Goal: Information Seeking & Learning: Learn about a topic

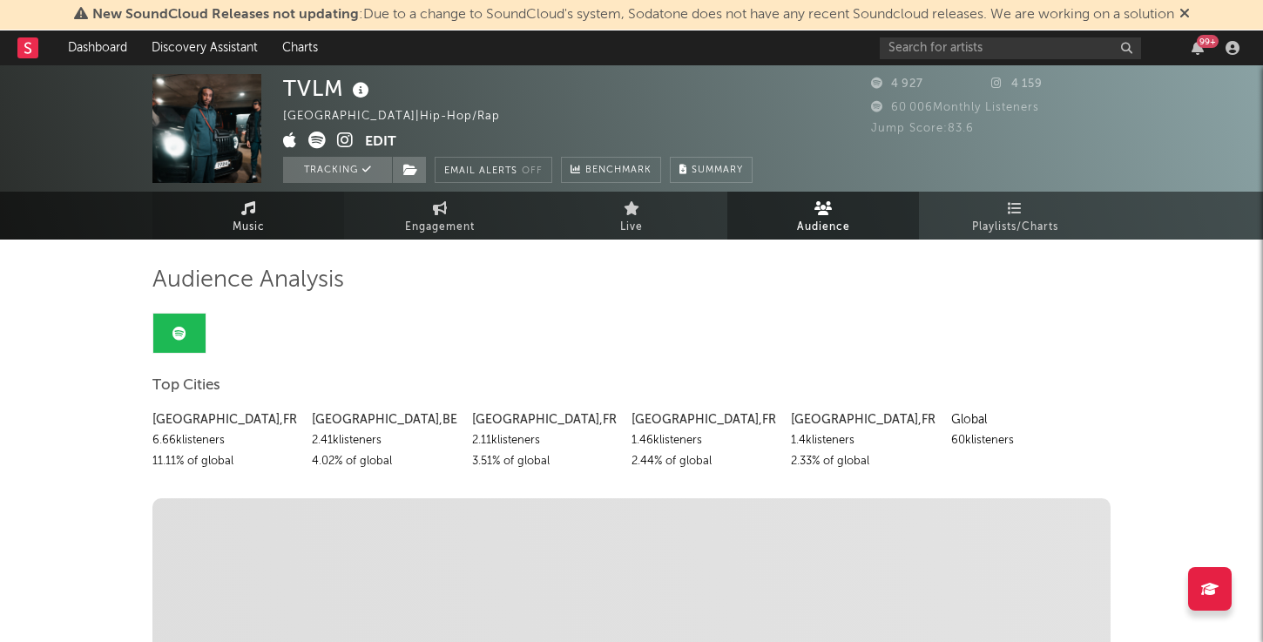
click at [260, 217] on span "Music" at bounding box center [249, 227] width 32 height 21
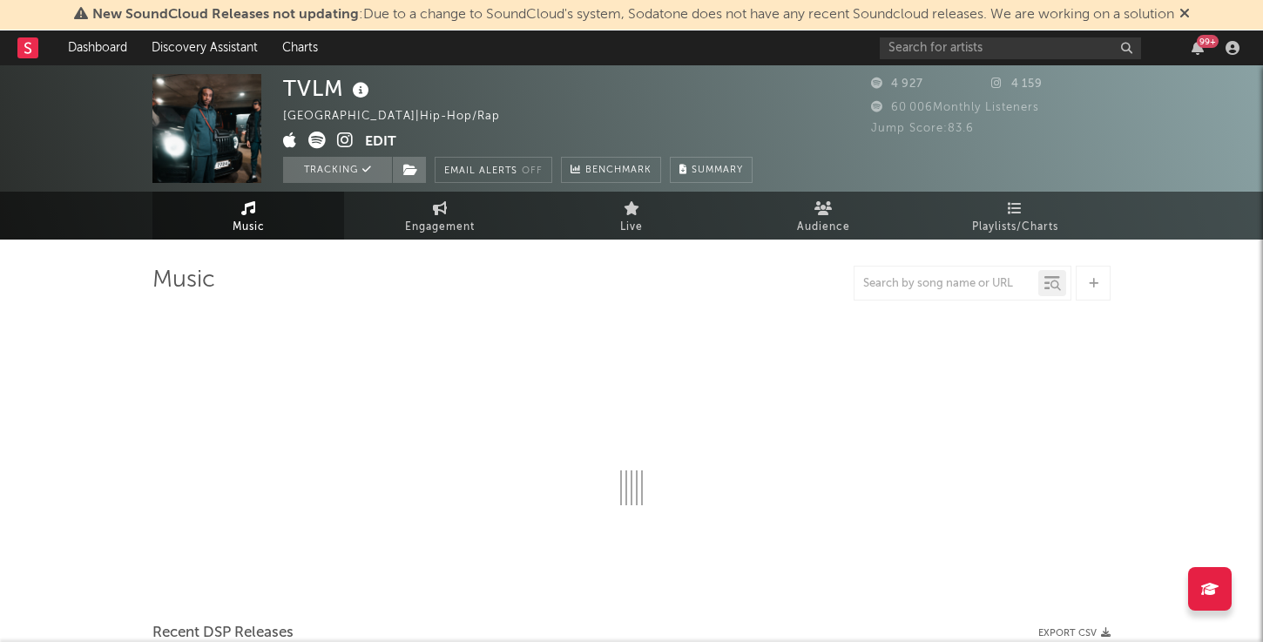
select select "1w"
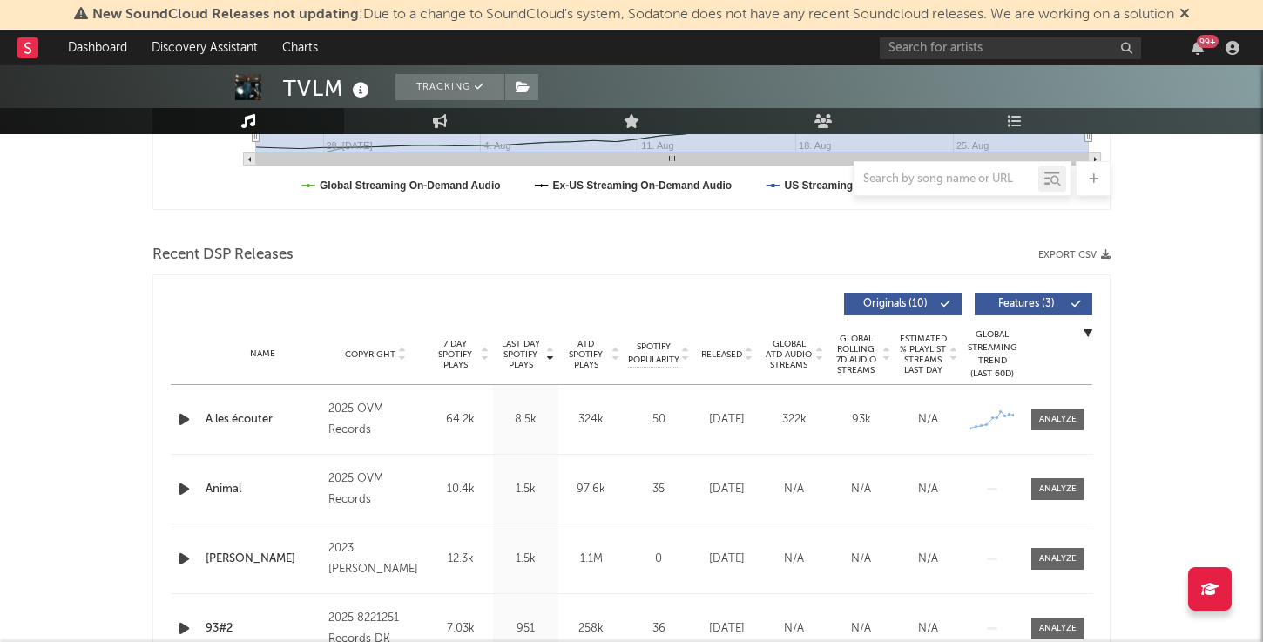
scroll to position [676, 0]
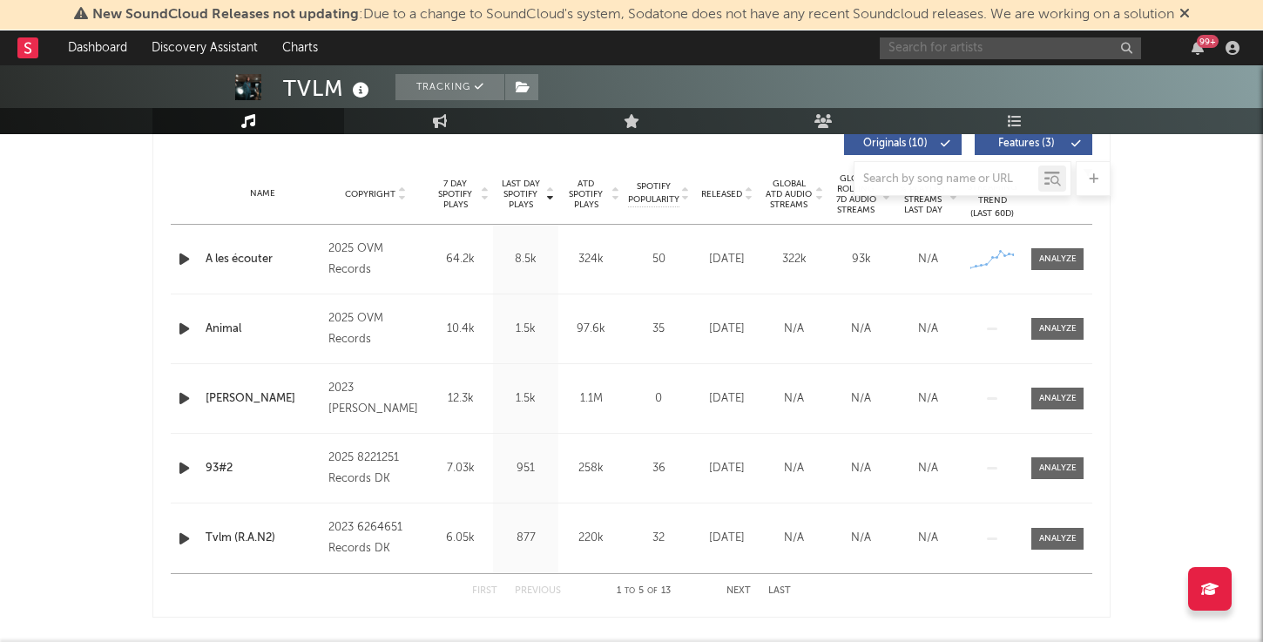
click at [971, 45] on input "text" at bounding box center [1010, 48] width 261 height 22
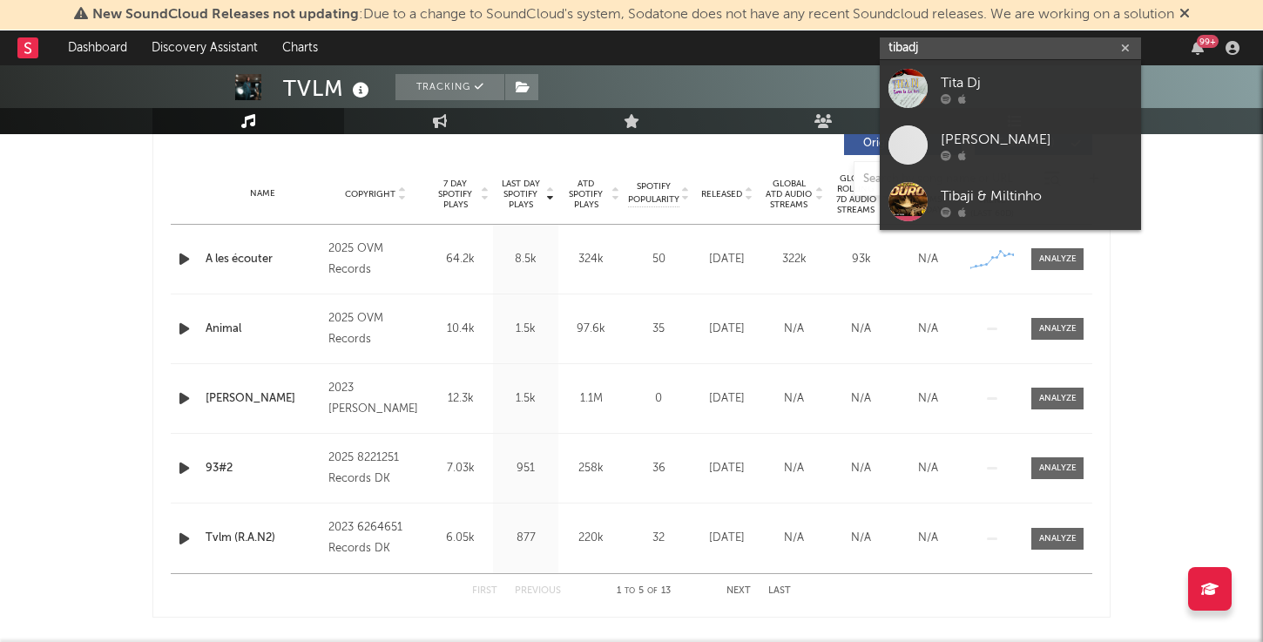
type input "tibadj"
click at [993, 50] on input "tibadj" at bounding box center [1010, 48] width 261 height 22
